Goal: Task Accomplishment & Management: Use online tool/utility

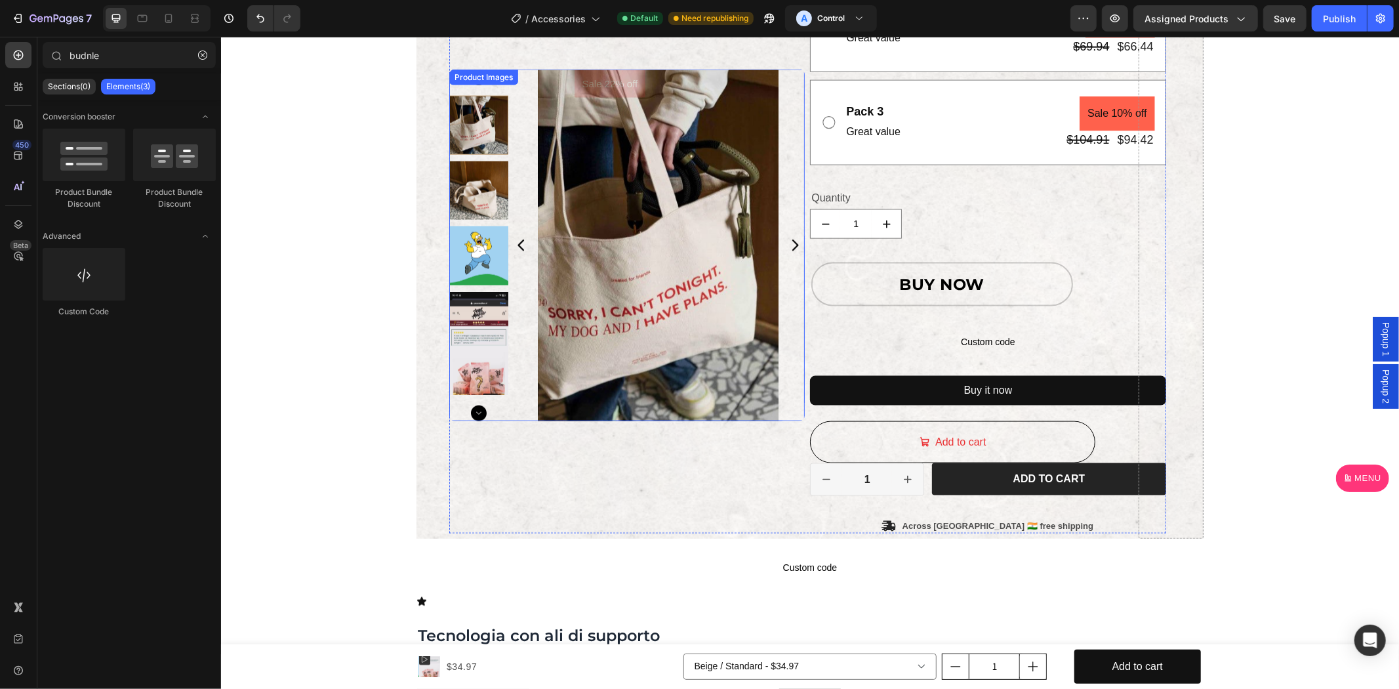
scroll to position [1700, 0]
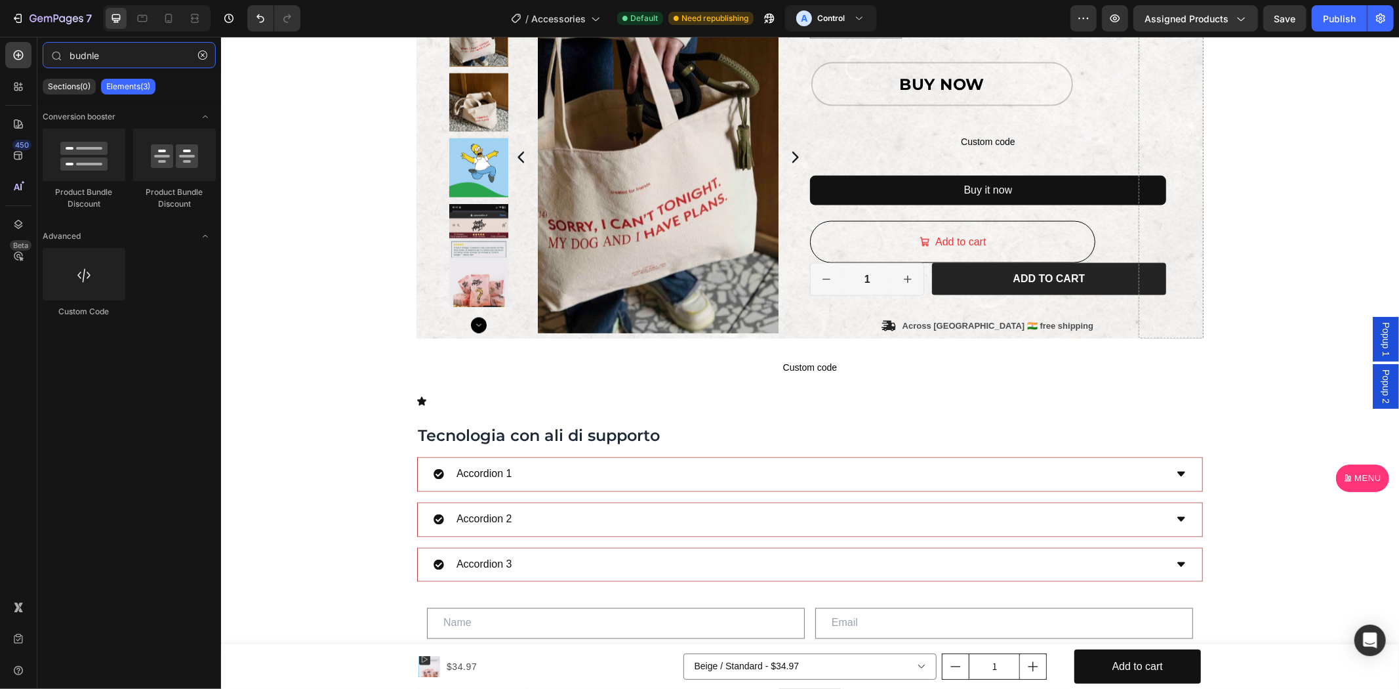
drag, startPoint x: 119, startPoint y: 56, endPoint x: 0, endPoint y: 54, distance: 118.7
click at [0, 54] on div "450 Beta budnle Sections(0) Elements(3) Conversion booster Product Bundle Disco…" at bounding box center [110, 363] width 221 height 652
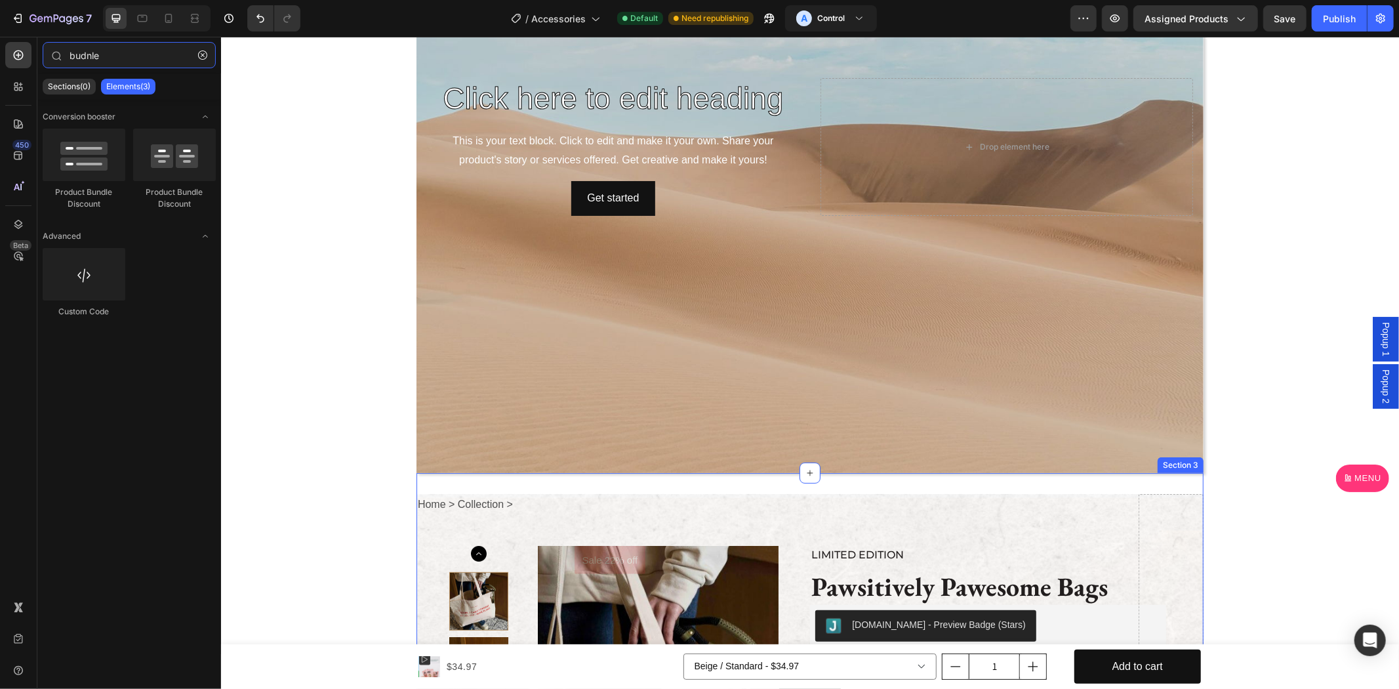
scroll to position [486, 0]
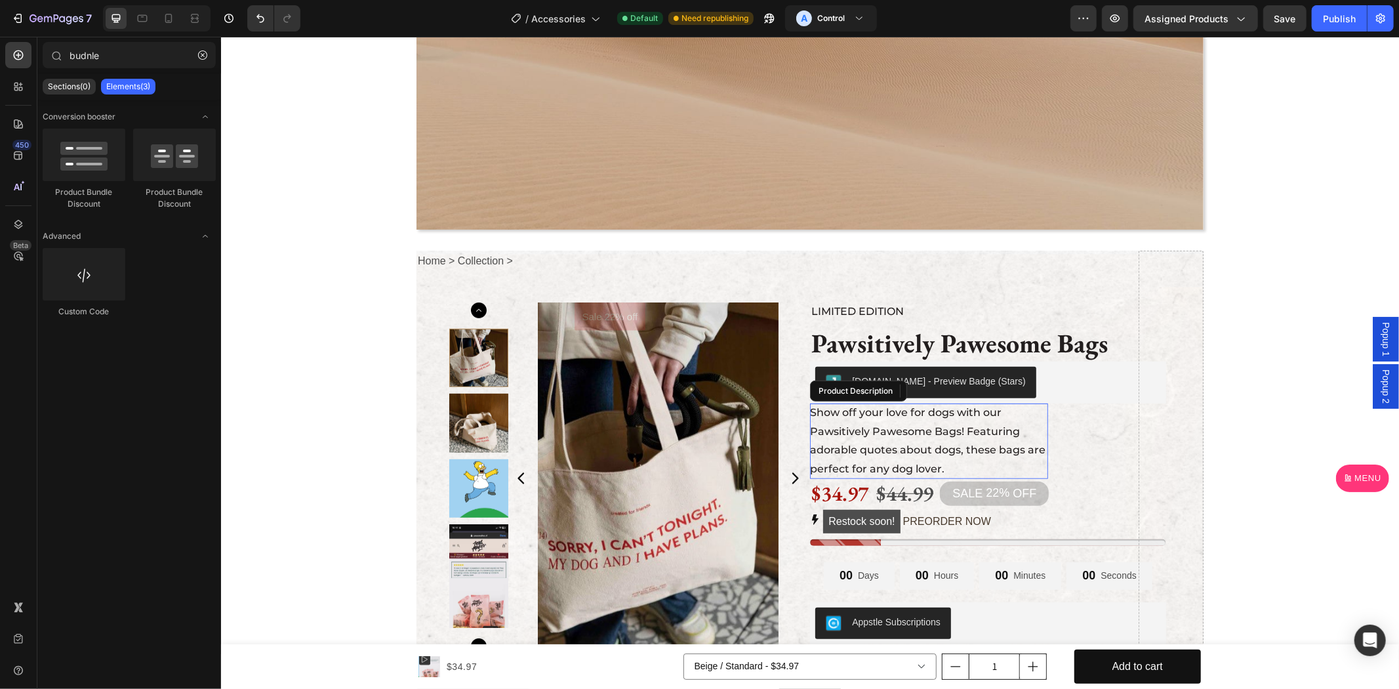
click at [920, 447] on p "Show off your love for dogs with our Pawsitively Pawesome Bags! Featuring adora…" at bounding box center [926, 439] width 235 height 69
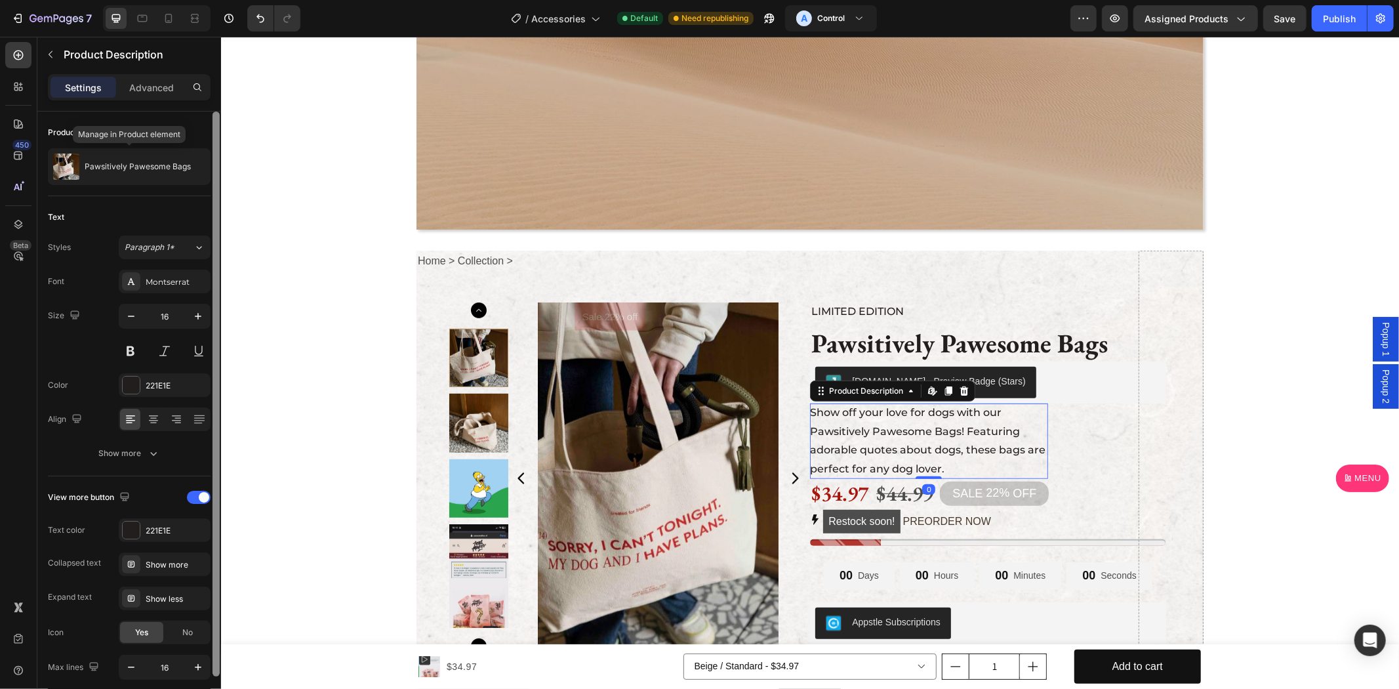
drag, startPoint x: 94, startPoint y: 165, endPoint x: 220, endPoint y: 400, distance: 266.7
click at [95, 164] on p "Pawsitively Pawesome Bags" at bounding box center [138, 166] width 106 height 9
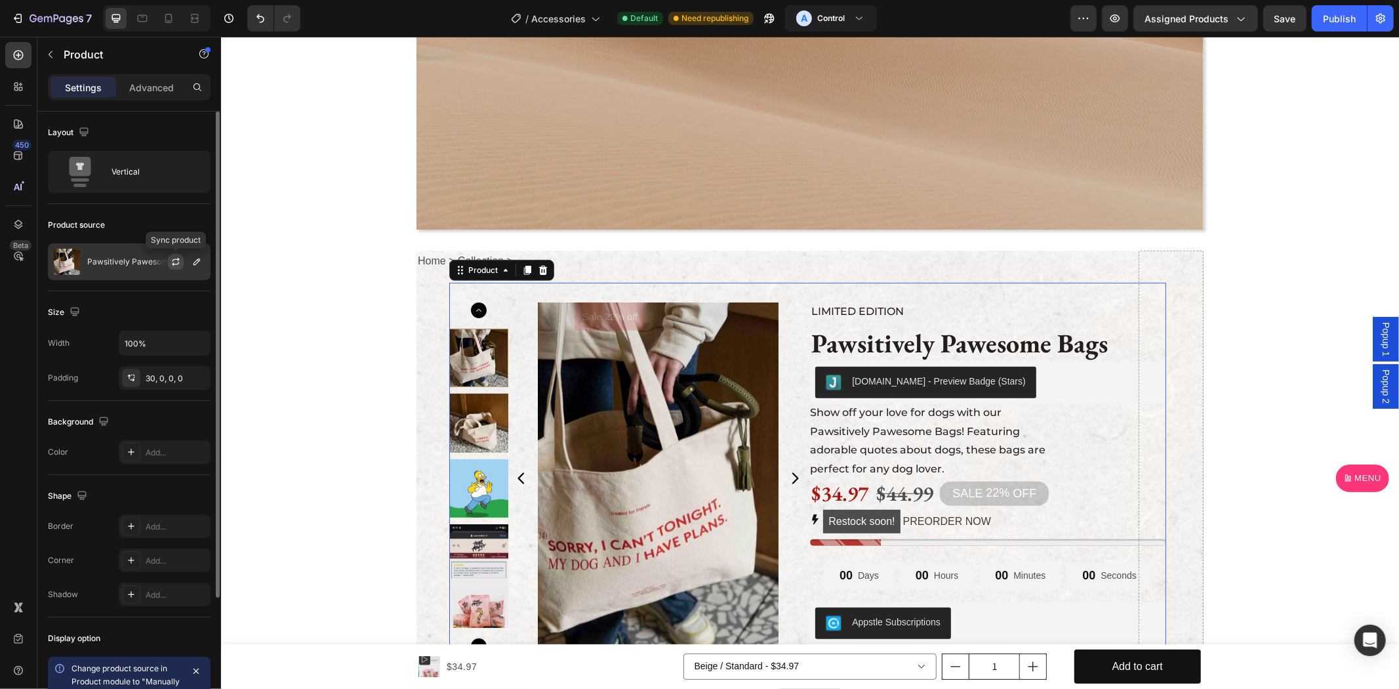
click at [171, 262] on icon "button" at bounding box center [175, 261] width 10 height 10
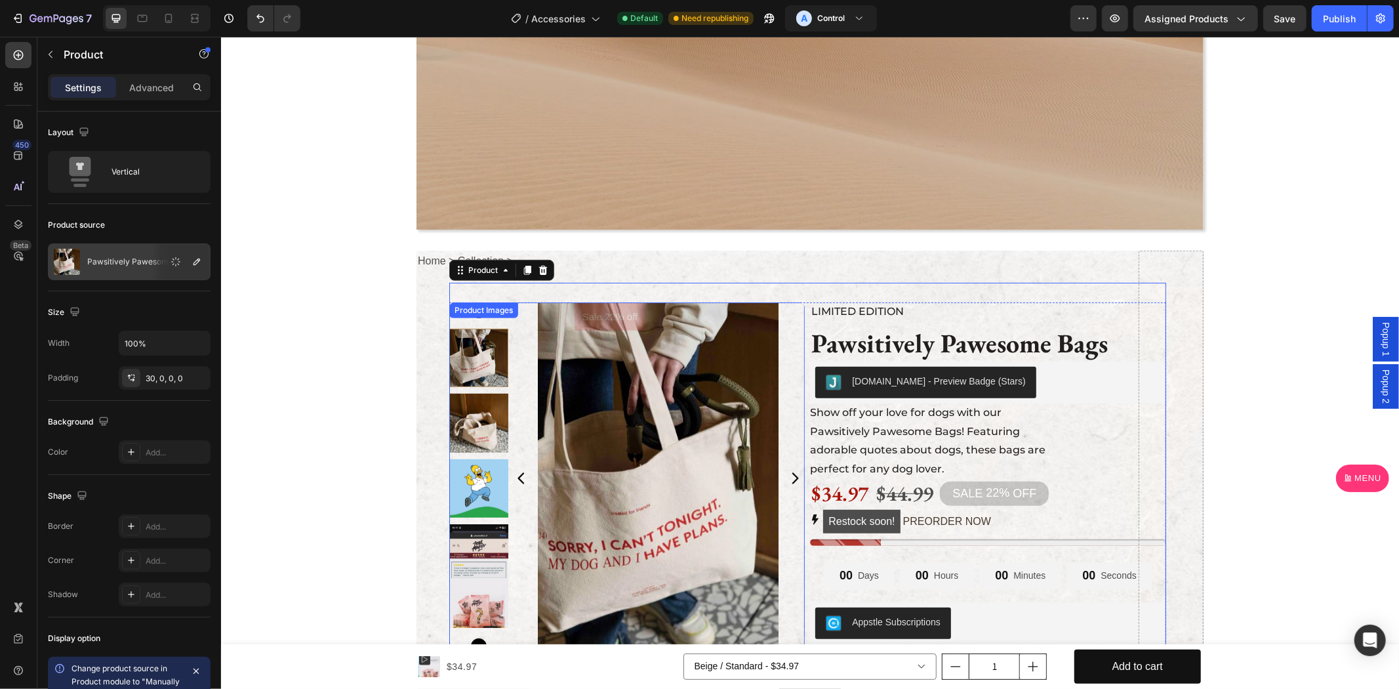
scroll to position [607, 0]
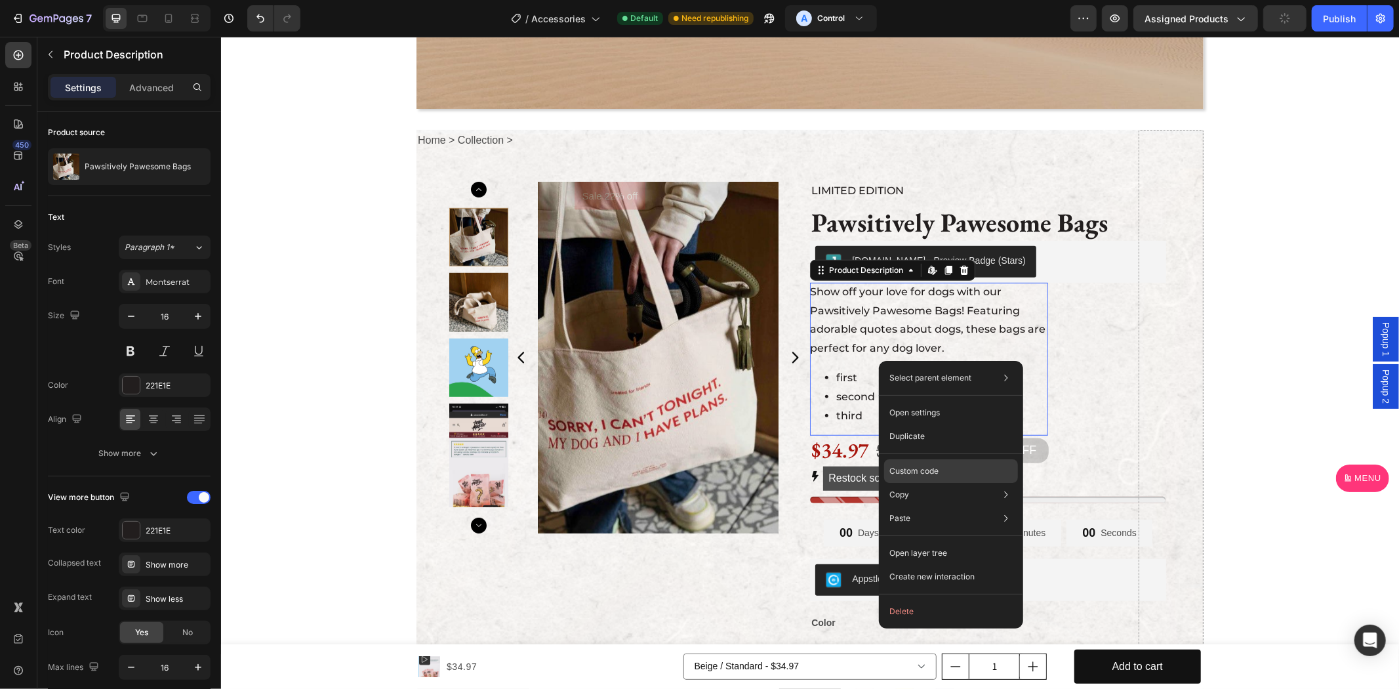
click at [960, 506] on div "Custom code" at bounding box center [951, 518] width 134 height 24
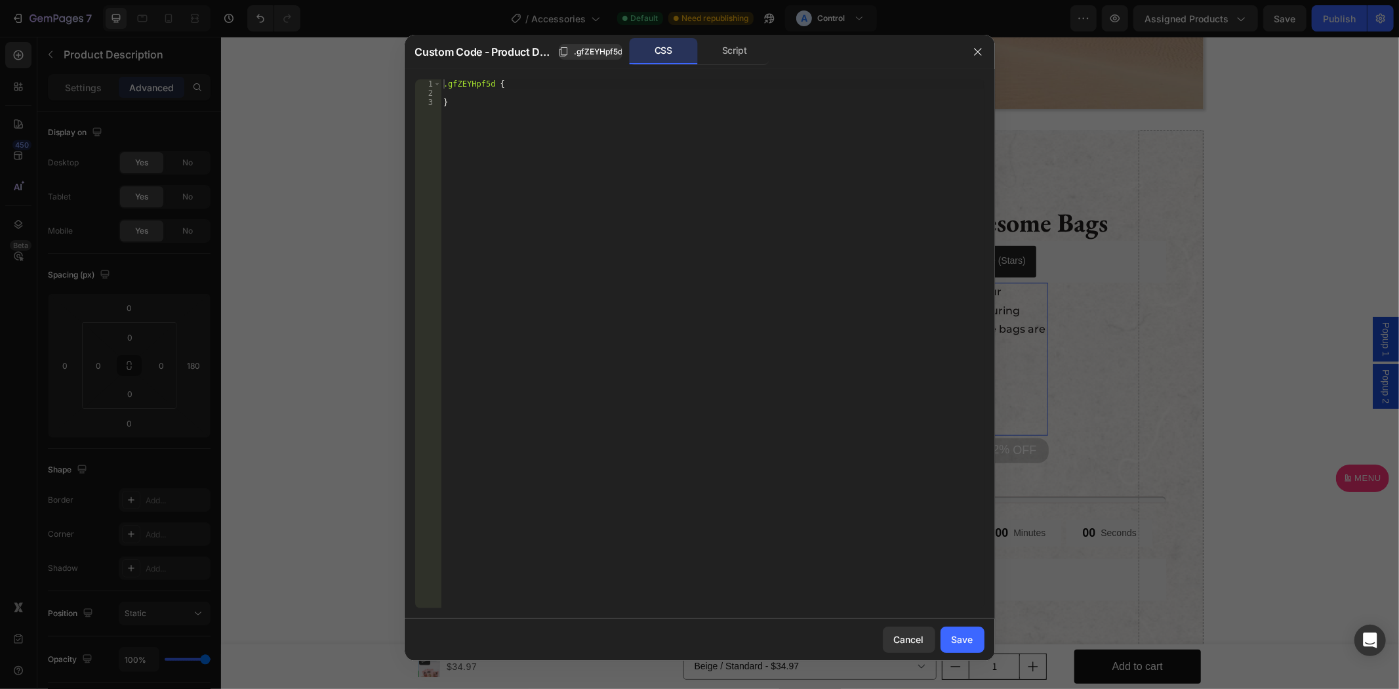
click at [510, 123] on div ".gfZEYHpf5d { }" at bounding box center [712, 352] width 543 height 547
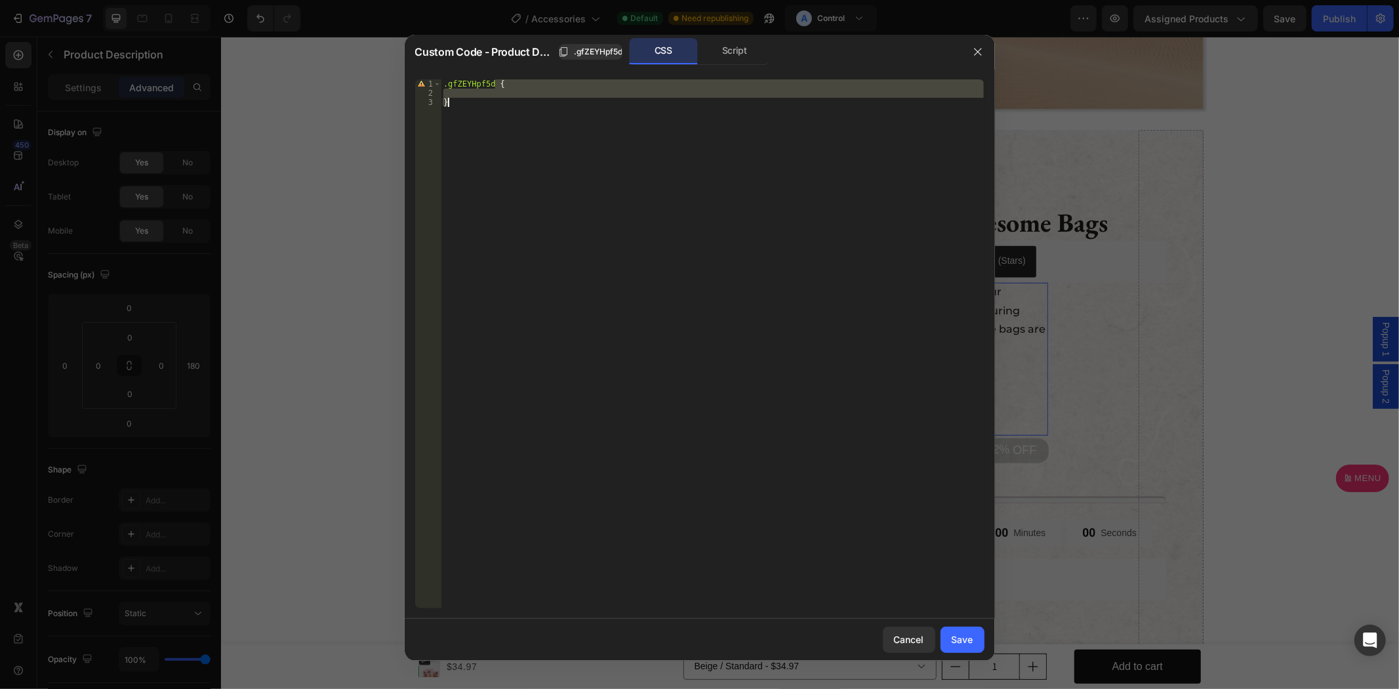
paste textarea
type textarea "}"
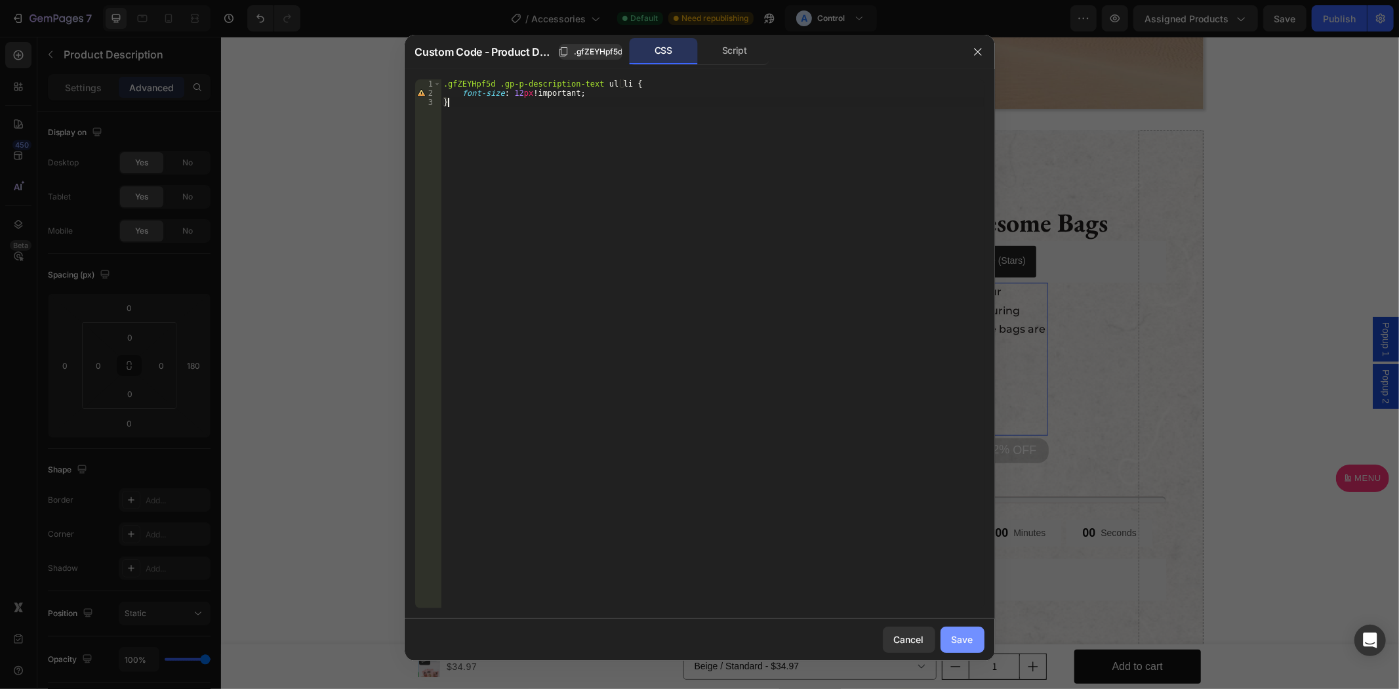
click at [969, 639] on div "Save" at bounding box center [963, 639] width 22 height 14
